Goal: Task Accomplishment & Management: Use online tool/utility

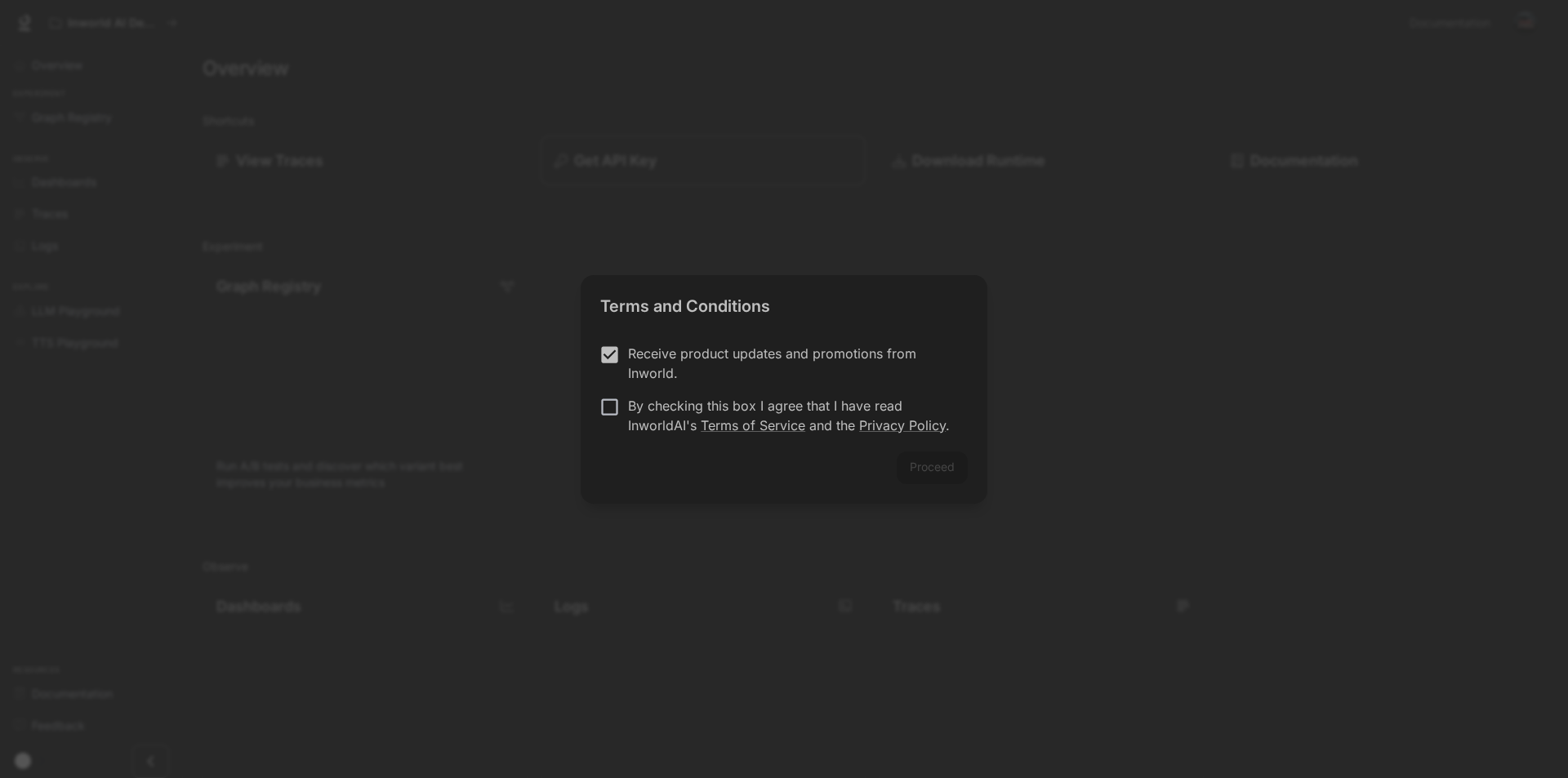
click at [603, 394] on form "Receive product updates and promotions from Inworld. By checking this box I agr…" at bounding box center [784, 390] width 367 height 91
click at [943, 474] on div "Proceed" at bounding box center [784, 478] width 407 height 52
click at [959, 465] on button "Proceed" at bounding box center [932, 468] width 71 height 32
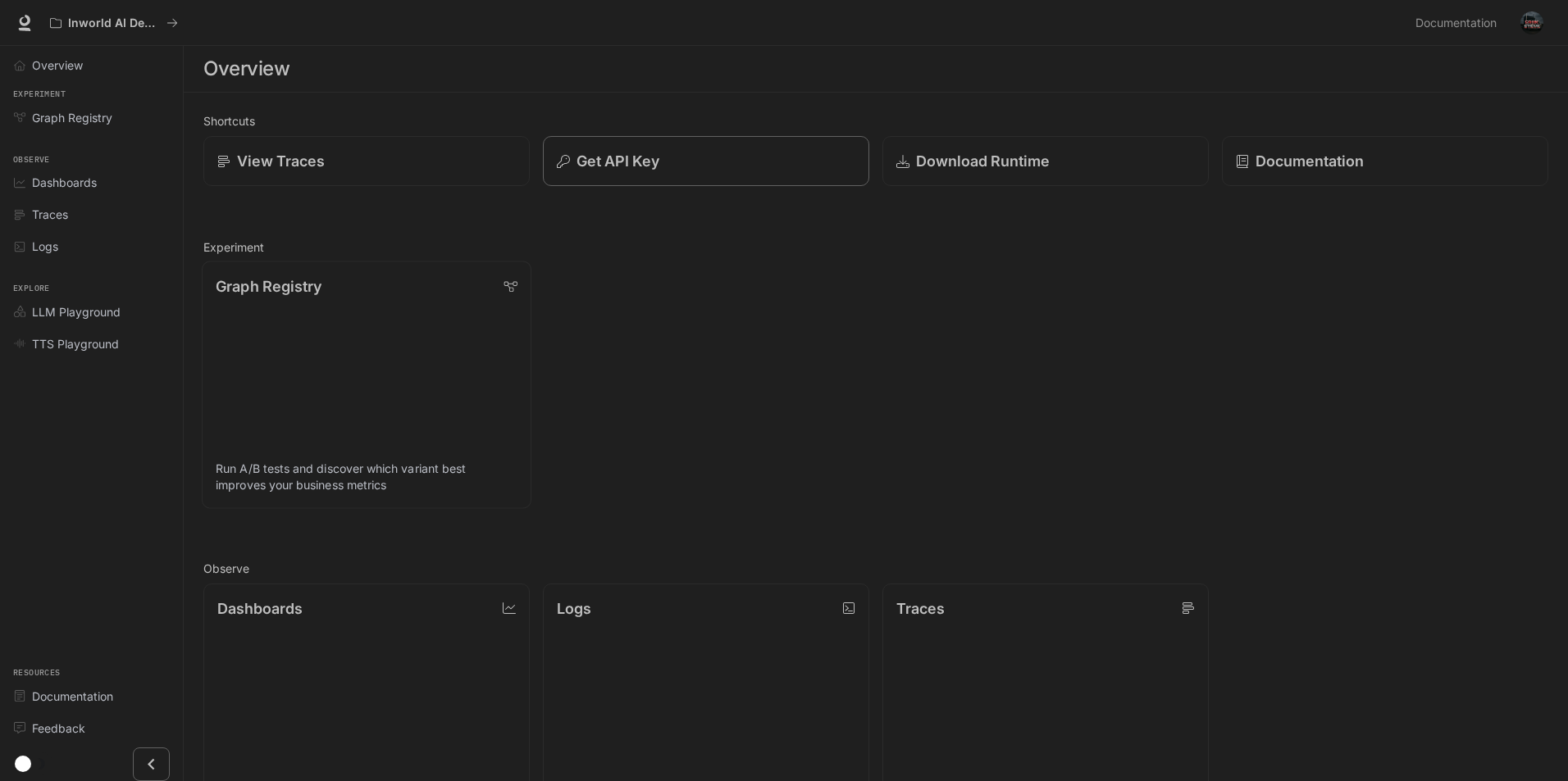
click at [356, 337] on link "Graph Registry Run A/B tests and discover which variant best improves your busi…" at bounding box center [366, 385] width 329 height 247
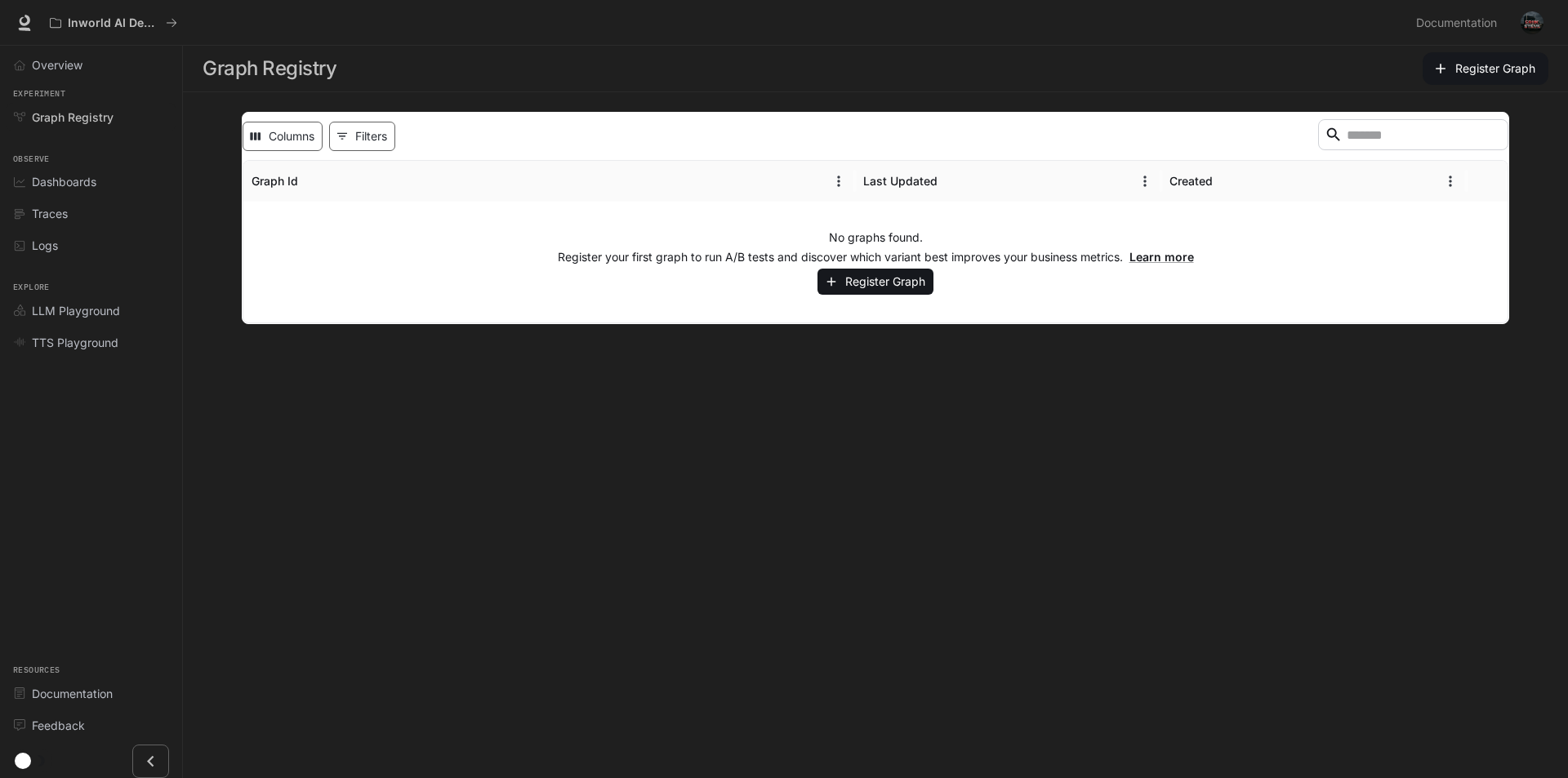
click at [406, 215] on div "No graphs found. Register your first graph to run A/B tests and discover which …" at bounding box center [875, 262] width 1264 height 121
click at [915, 179] on div "Last Updated" at bounding box center [900, 180] width 74 height 13
click at [872, 286] on button "Register Graph" at bounding box center [874, 282] width 116 height 27
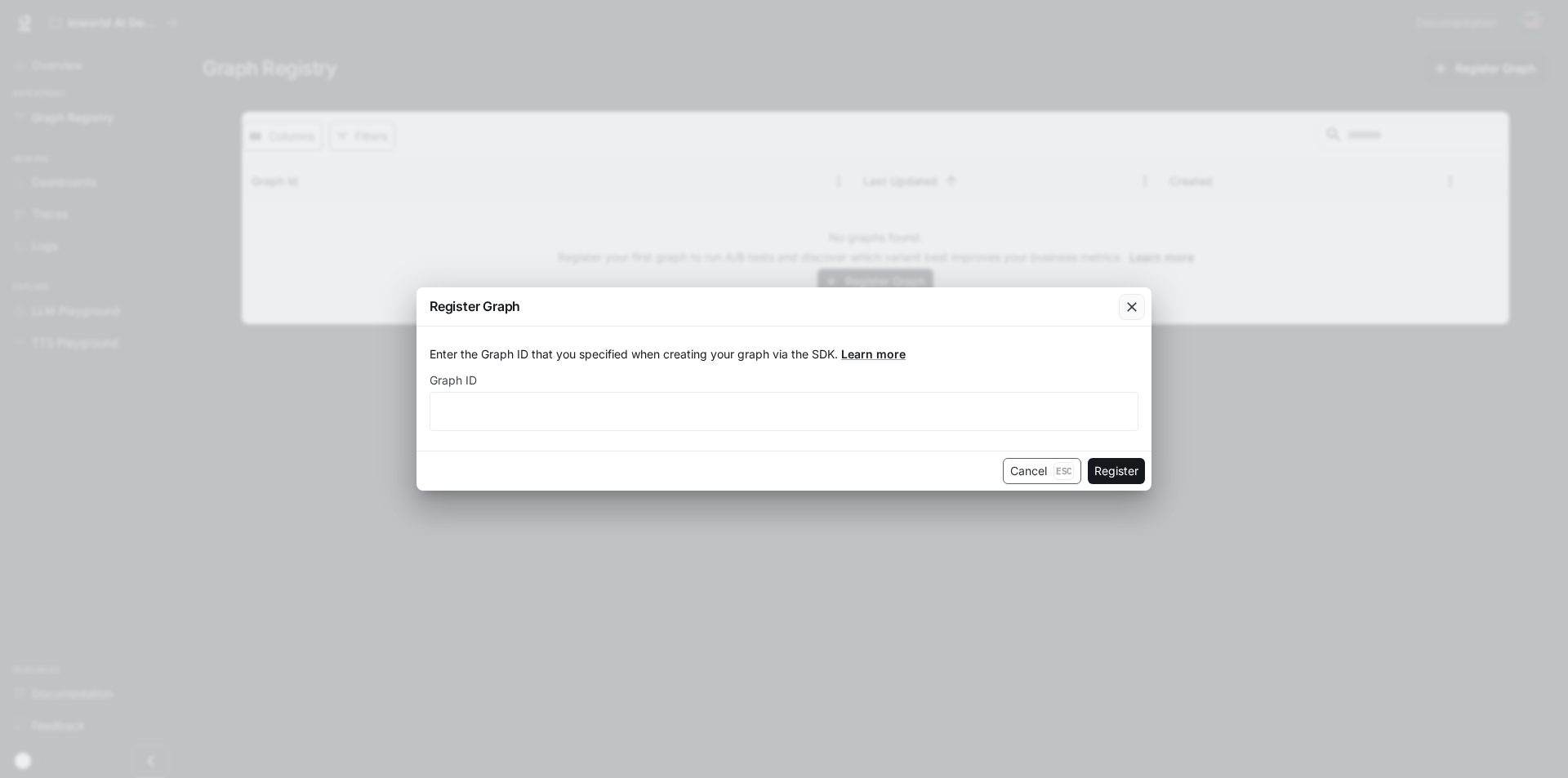
click at [1132, 294] on div "button" at bounding box center [1131, 307] width 26 height 26
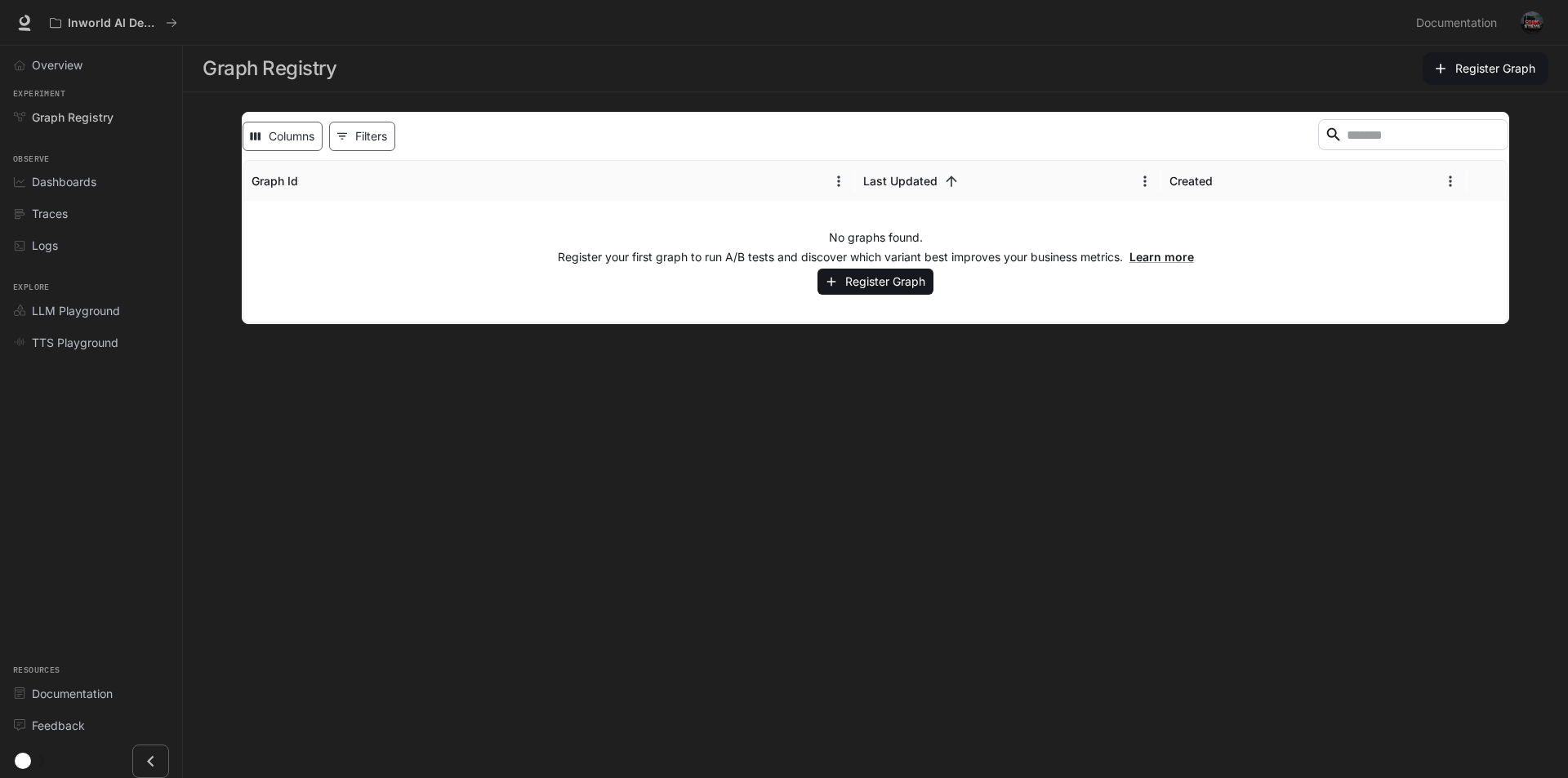
drag, startPoint x: 1133, startPoint y: 283, endPoint x: 1130, endPoint y: 227, distance: 56.1
click at [1133, 283] on div "No graphs found. Register your first graph to run A/B tests and discover which …" at bounding box center [875, 262] width 1264 height 121
